Goal: Use online tool/utility: Utilize a website feature to perform a specific function

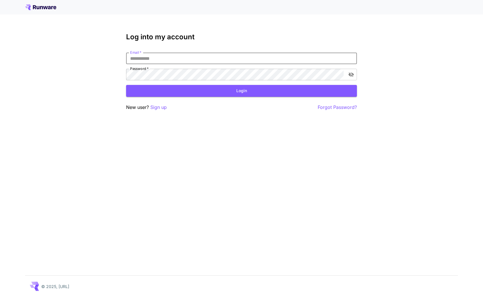
type input "**********"
click at [242, 91] on button "Login" at bounding box center [241, 91] width 231 height 12
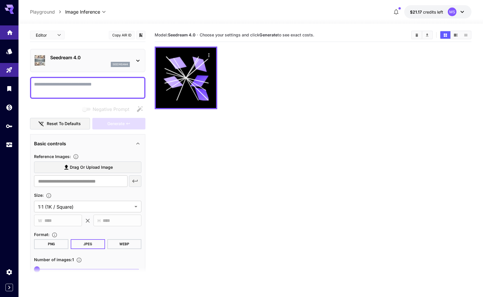
click at [9, 32] on icon "Home" at bounding box center [10, 30] width 6 height 5
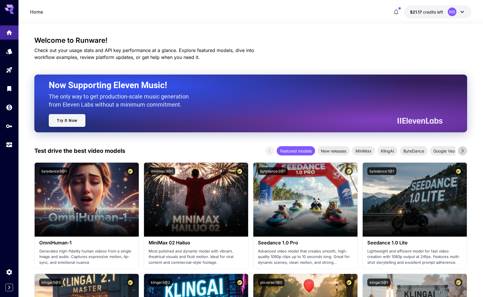
click at [60, 122] on link "Try It Now" at bounding box center [67, 120] width 37 height 13
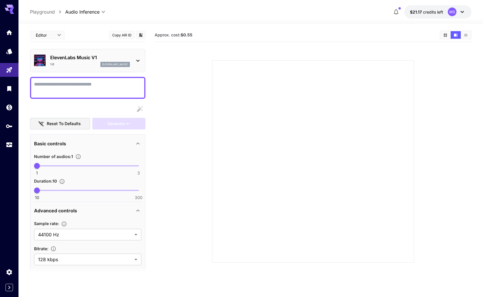
click at [137, 59] on icon at bounding box center [138, 60] width 7 height 7
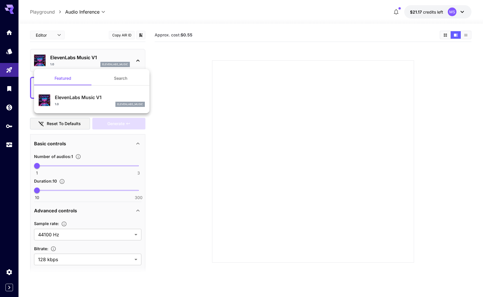
click at [119, 78] on button "Search" at bounding box center [121, 78] width 58 height 14
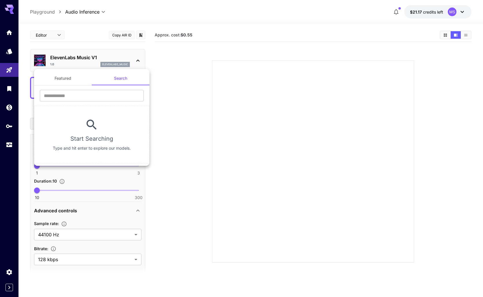
click at [79, 31] on div at bounding box center [241, 148] width 483 height 297
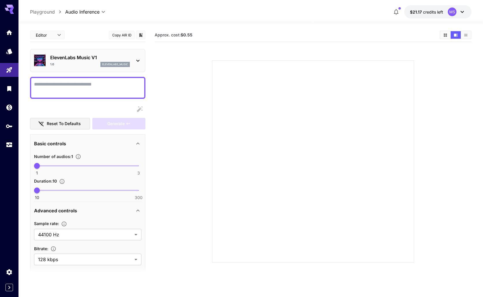
click at [99, 12] on body "**********" at bounding box center [241, 171] width 483 height 342
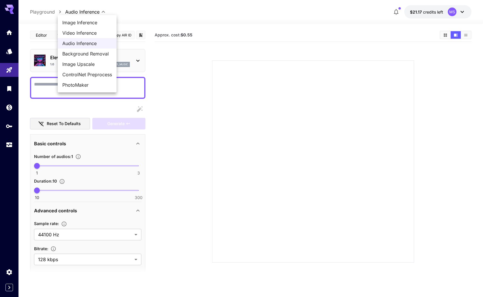
click at [87, 43] on span "Audio Inference" at bounding box center [87, 43] width 50 height 7
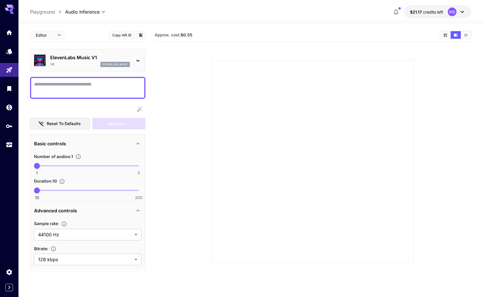
click at [136, 59] on icon at bounding box center [138, 60] width 7 height 7
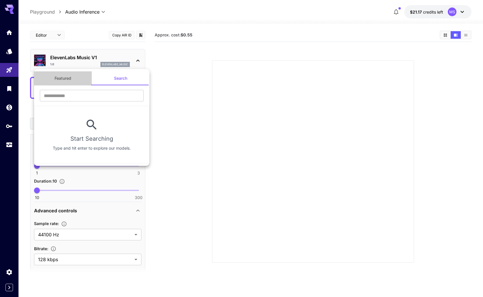
click at [76, 75] on button "Featured" at bounding box center [63, 78] width 58 height 14
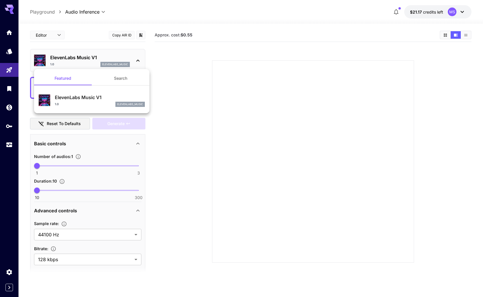
click at [162, 75] on div at bounding box center [241, 148] width 483 height 297
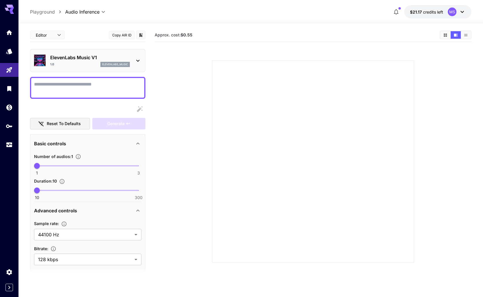
click at [162, 75] on section at bounding box center [313, 154] width 317 height 216
click at [322, 36] on section "Approx. cost: $0.55" at bounding box center [295, 34] width 281 height 5
click at [139, 60] on icon at bounding box center [138, 60] width 7 height 7
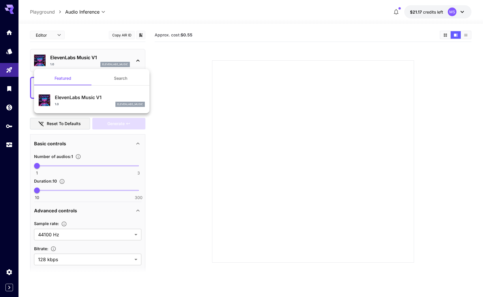
click at [66, 97] on p "ElevenLabs Music V1" at bounding box center [100, 97] width 90 height 7
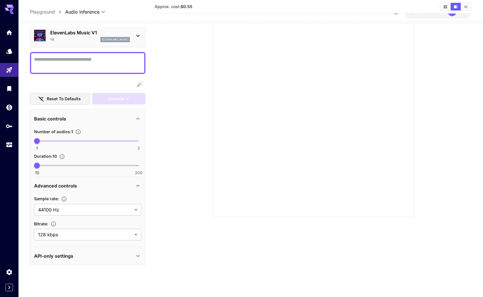
scroll to position [23, 0]
click at [83, 259] on div "API-only settings" at bounding box center [84, 256] width 100 height 7
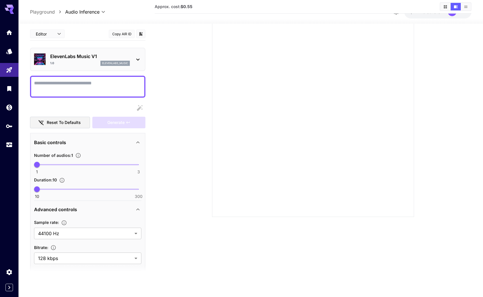
scroll to position [0, 0]
click at [80, 34] on div "Editor **** ​ Copy AIR ID" at bounding box center [87, 34] width 115 height 14
click at [176, 60] on section at bounding box center [313, 109] width 290 height 216
